Goal: Check status: Check status

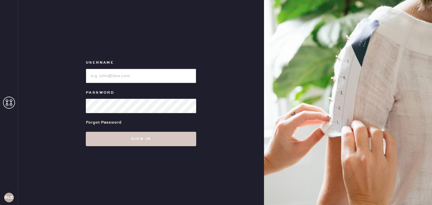
type input "reformationlowereastside"
click at [132, 78] on input "loginName" at bounding box center [141, 76] width 110 height 14
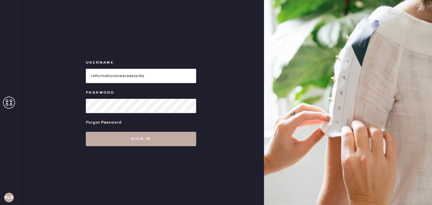
click at [143, 133] on button "Sign in" at bounding box center [141, 139] width 110 height 14
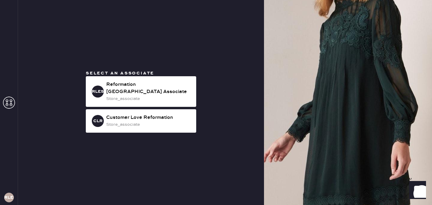
click at [162, 73] on div "Select an associate RLESA Reformation Lower East Side Associate store_associate…" at bounding box center [141, 102] width 120 height 65
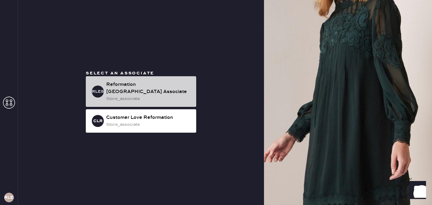
click at [161, 90] on div "Reformation [GEOGRAPHIC_DATA] Associate" at bounding box center [148, 88] width 85 height 14
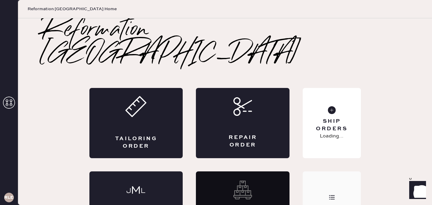
click at [324, 201] on div "Order History" at bounding box center [332, 206] width 58 height 70
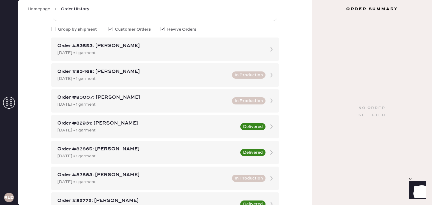
scroll to position [46, 0]
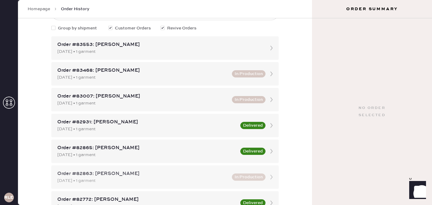
click at [163, 173] on div "Order #82863: [PERSON_NAME]" at bounding box center [142, 173] width 171 height 7
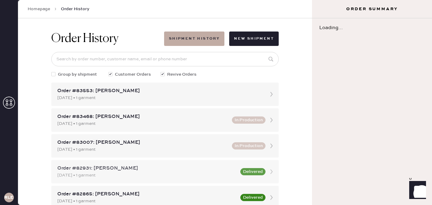
scroll to position [29, 0]
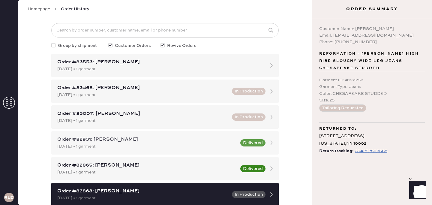
click at [168, 137] on div "Order #82931: [PERSON_NAME]" at bounding box center [146, 139] width 179 height 7
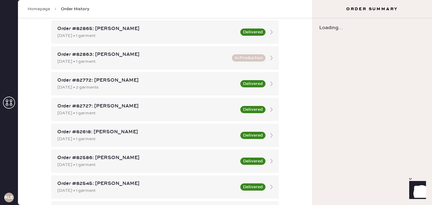
scroll to position [312, 0]
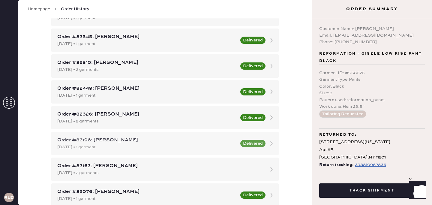
click at [166, 141] on div "Order #82196: [PERSON_NAME]" at bounding box center [146, 140] width 179 height 7
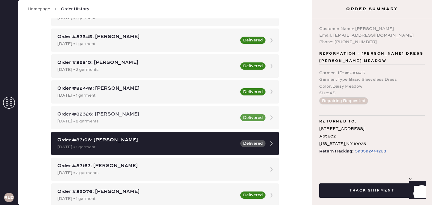
click at [163, 116] on div "Order #82326: [PERSON_NAME]" at bounding box center [146, 114] width 179 height 7
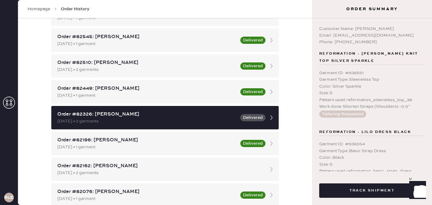
scroll to position [78, 0]
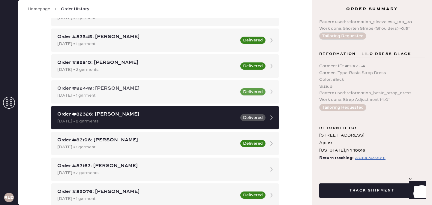
click at [245, 91] on button "Delivered" at bounding box center [252, 91] width 25 height 7
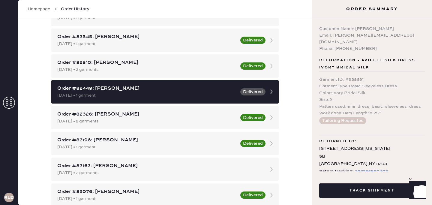
scroll to position [7, 0]
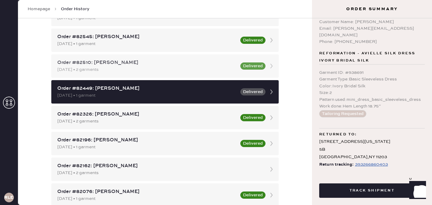
click at [223, 65] on div "Order #82510: [PERSON_NAME]" at bounding box center [146, 62] width 179 height 7
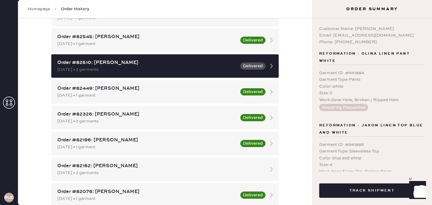
scroll to position [72, 0]
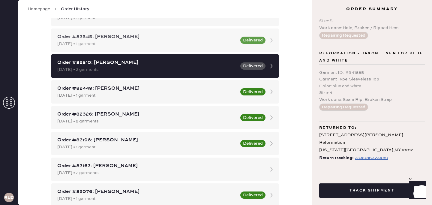
click at [216, 44] on div "[DATE] • 1 garment" at bounding box center [146, 44] width 179 height 7
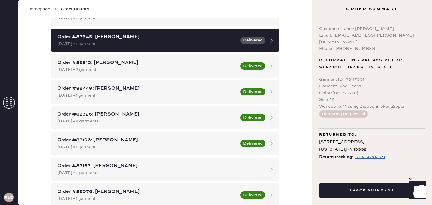
click at [310, 17] on div "Homepage Order History" at bounding box center [165, 9] width 294 height 18
